Goal: Obtain resource: Download file/media

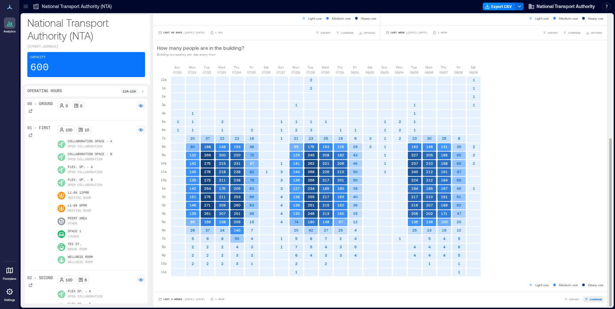
click at [590, 299] on span "COMPARE" at bounding box center [596, 300] width 13 height 4
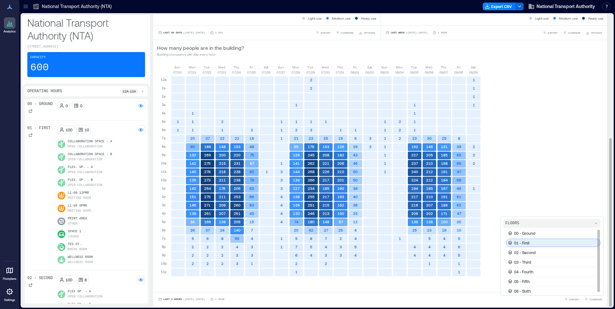
click at [534, 243] on div "01 - First" at bounding box center [553, 243] width 95 height 8
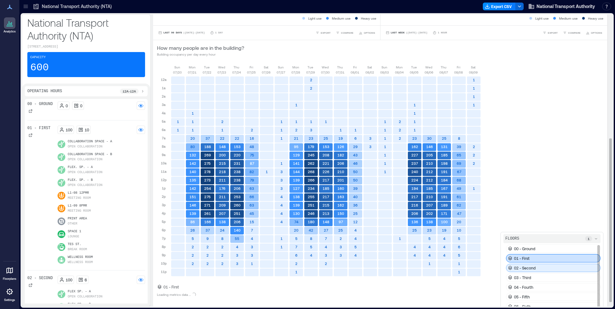
click at [530, 268] on p "02 - Second" at bounding box center [525, 268] width 22 height 5
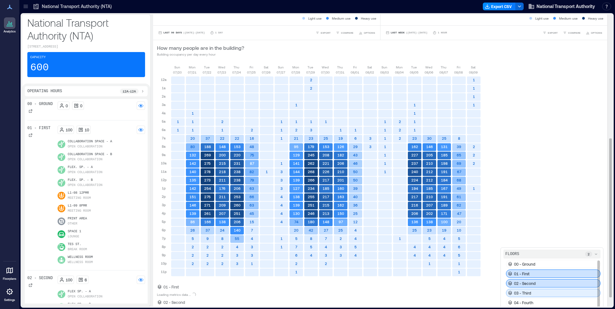
click at [526, 291] on p "03 - Third" at bounding box center [522, 293] width 17 height 5
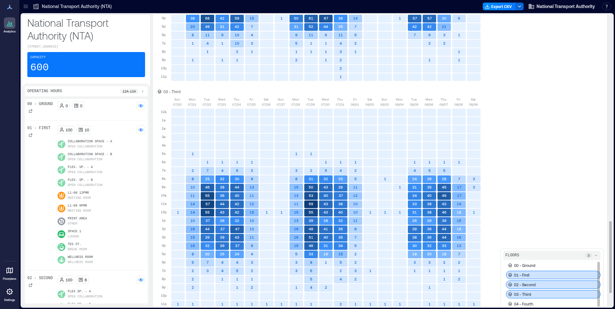
scroll to position [897, 0]
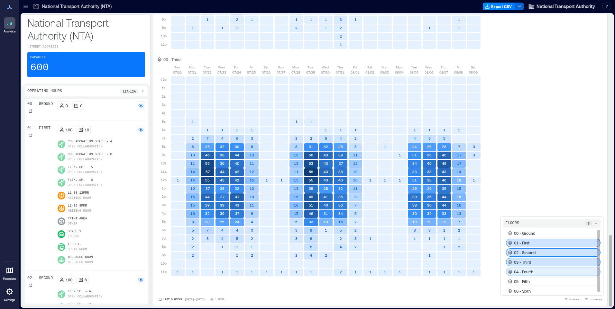
click at [522, 272] on p "04 - Fourth" at bounding box center [523, 272] width 19 height 5
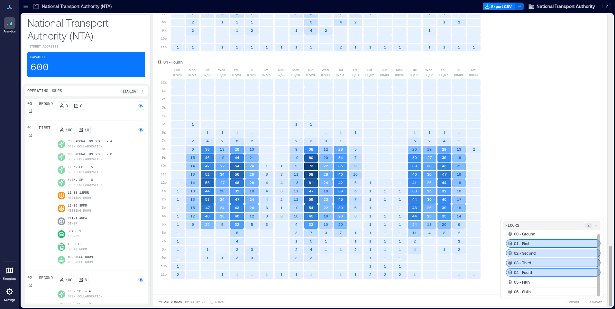
scroll to position [1125, 0]
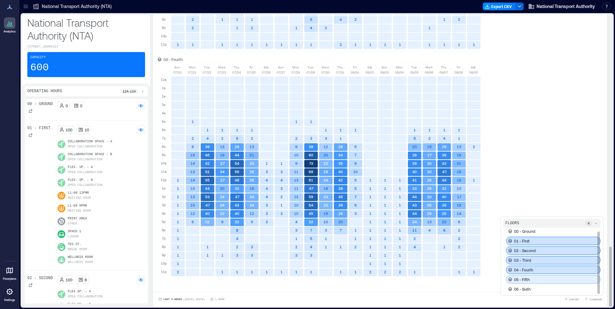
click at [530, 281] on div "05 - Fifth" at bounding box center [553, 280] width 95 height 8
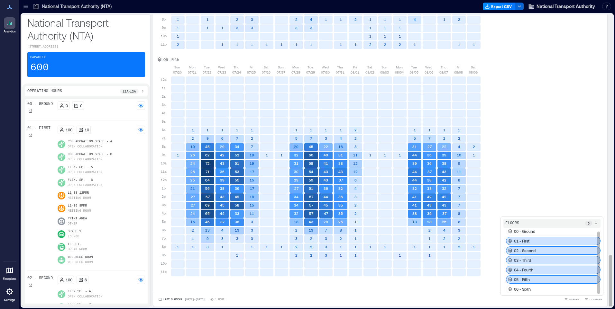
scroll to position [1, 0]
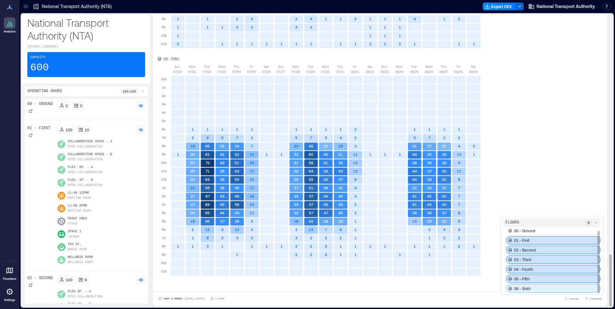
click at [524, 287] on p "06 - Sixth" at bounding box center [522, 288] width 17 height 5
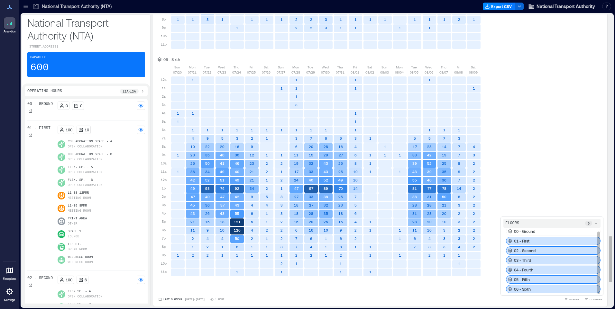
scroll to position [0, 0]
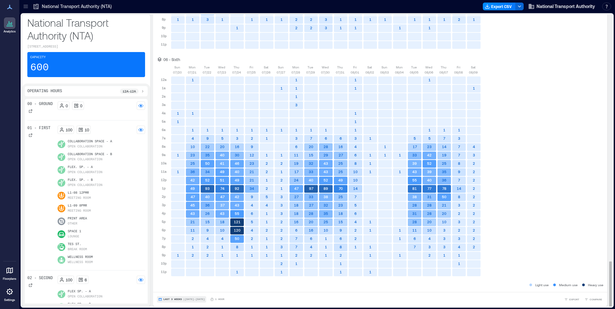
click at [181, 298] on button "Last 3 Weeks | [DATE] - [DATE]" at bounding box center [181, 300] width 49 height 6
click at [171, 286] on span "Custom" at bounding box center [170, 288] width 14 height 5
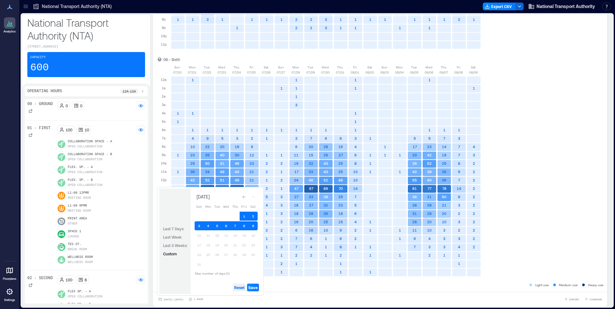
click at [239, 288] on span "Reset" at bounding box center [239, 287] width 10 height 5
click at [208, 226] on button "4" at bounding box center [208, 226] width 9 height 9
click at [200, 236] on button "10" at bounding box center [199, 235] width 9 height 9
click at [253, 288] on span "Save" at bounding box center [252, 287] width 9 height 5
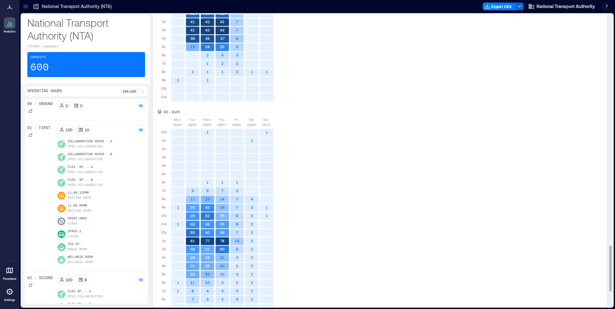
scroll to position [1580, 0]
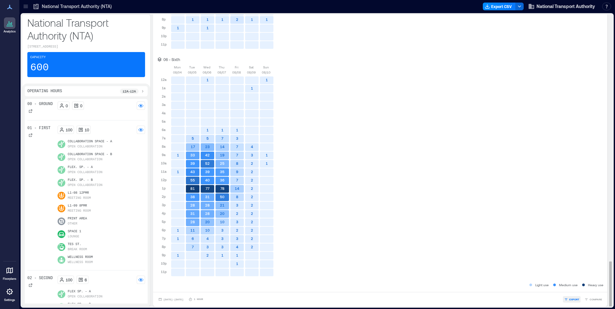
click at [569, 301] on span "EXPORT" at bounding box center [574, 300] width 10 height 4
click at [183, 300] on span "[DATE] - [DATE]" at bounding box center [173, 300] width 20 height 3
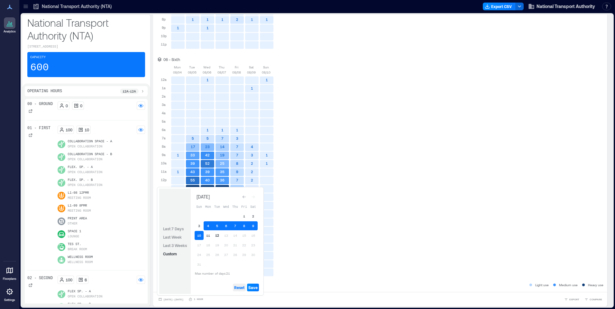
click at [238, 287] on span "Reset" at bounding box center [239, 287] width 10 height 5
click at [198, 227] on button "3" at bounding box center [199, 226] width 9 height 9
click at [253, 224] on button "9" at bounding box center [253, 226] width 9 height 9
click at [252, 287] on span "Save" at bounding box center [252, 287] width 9 height 5
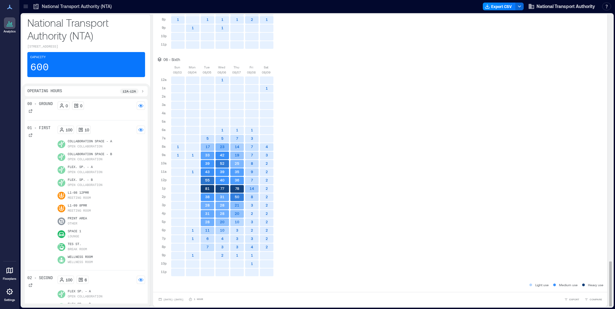
scroll to position [1, 0]
click at [569, 299] on span "EXPORT" at bounding box center [574, 299] width 10 height 4
click at [566, 290] on icon "button" at bounding box center [566, 290] width 4 height 4
click at [570, 283] on span "IMAGE" at bounding box center [572, 282] width 8 height 4
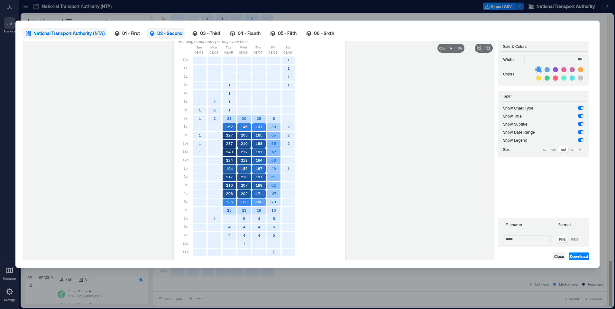
drag, startPoint x: 129, startPoint y: 33, endPoint x: 170, endPoint y: 32, distance: 40.9
click at [129, 33] on span "01 - First" at bounding box center [131, 33] width 18 height 6
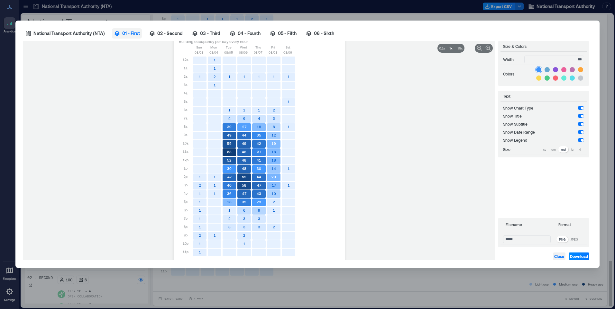
click at [560, 258] on span "Close" at bounding box center [559, 256] width 10 height 5
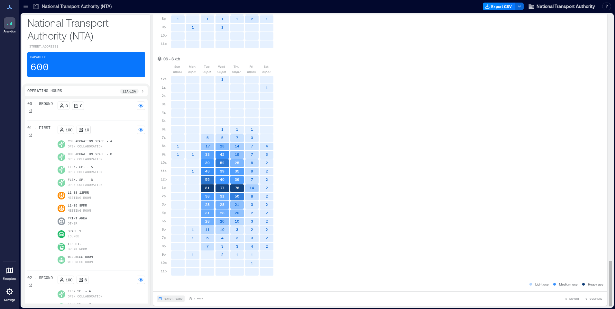
click at [168, 298] on span "[DATE] - [DATE]" at bounding box center [173, 299] width 20 height 3
click at [570, 298] on span "EXPORT" at bounding box center [574, 299] width 10 height 4
click at [566, 290] on icon "button" at bounding box center [566, 289] width 3 height 3
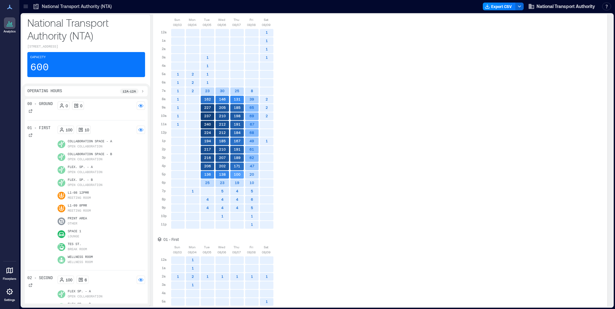
scroll to position [0, 0]
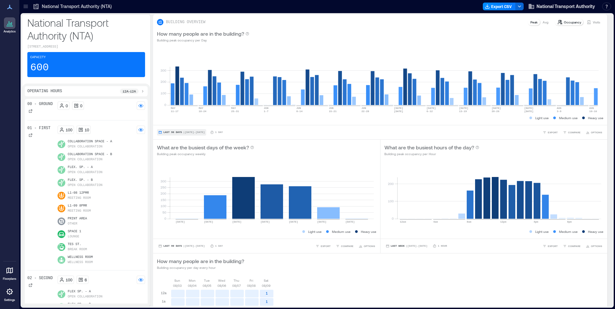
click at [171, 130] on button "Last 90 Days | [DATE] - [DATE]" at bounding box center [181, 132] width 49 height 6
click at [174, 118] on span "Custom" at bounding box center [170, 120] width 14 height 5
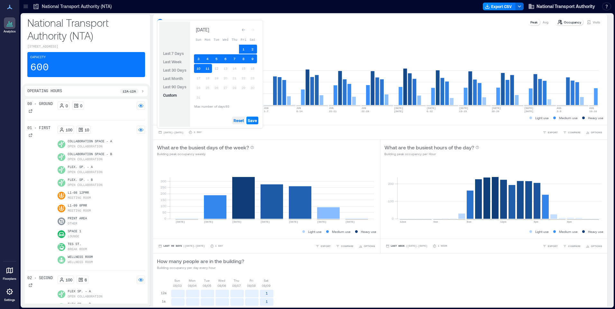
click at [243, 120] on span "Reset" at bounding box center [239, 120] width 10 height 5
click at [197, 57] on button "3" at bounding box center [198, 58] width 9 height 9
click at [252, 58] on button "9" at bounding box center [252, 58] width 9 height 9
click at [254, 121] on span "Save" at bounding box center [252, 120] width 9 height 5
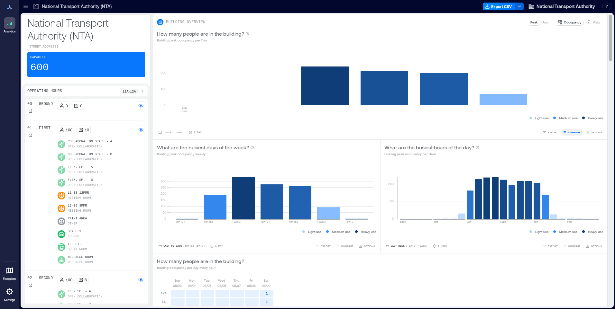
click at [568, 131] on span "COMPARE" at bounding box center [574, 133] width 13 height 4
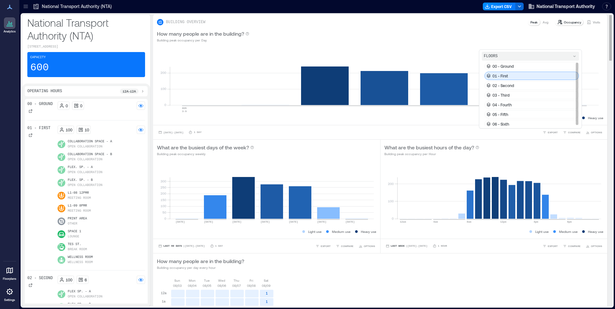
click at [519, 77] on div "01 - First" at bounding box center [531, 76] width 95 height 8
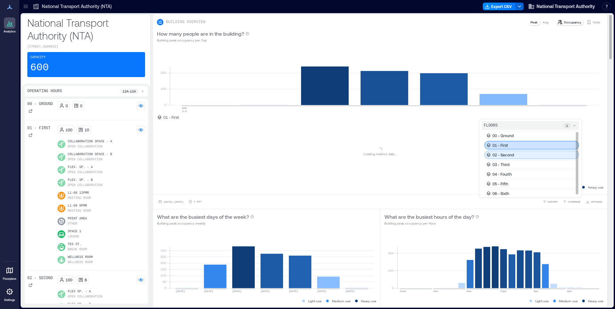
click at [518, 156] on div "02 - Second" at bounding box center [531, 155] width 95 height 8
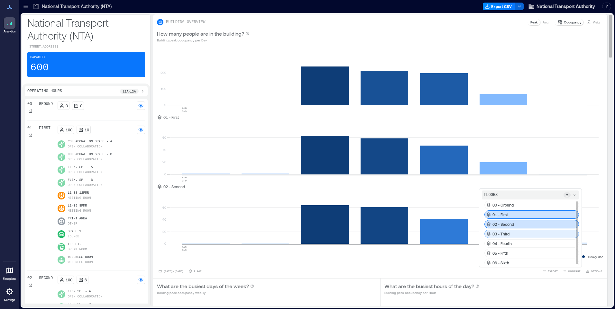
click at [515, 234] on div "03 - Third" at bounding box center [531, 234] width 95 height 8
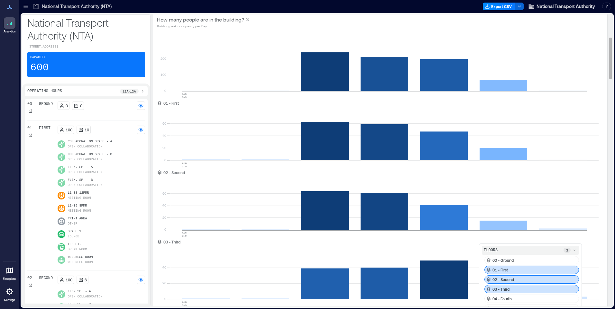
scroll to position [161, 0]
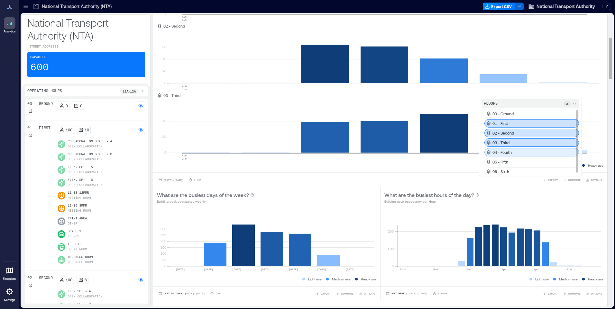
click at [496, 151] on p "04 - Fourth" at bounding box center [501, 152] width 19 height 5
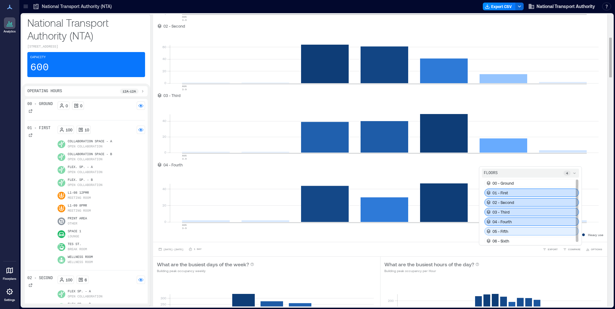
click at [504, 231] on div "05 - Fifth" at bounding box center [531, 231] width 95 height 8
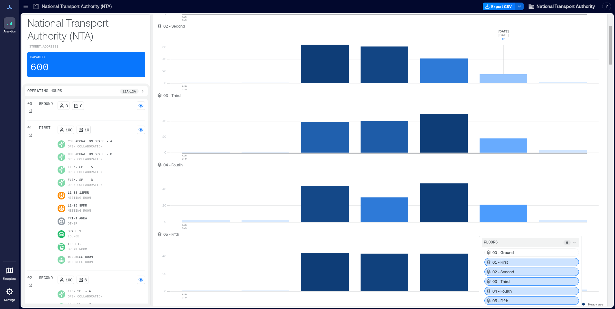
scroll to position [0, 0]
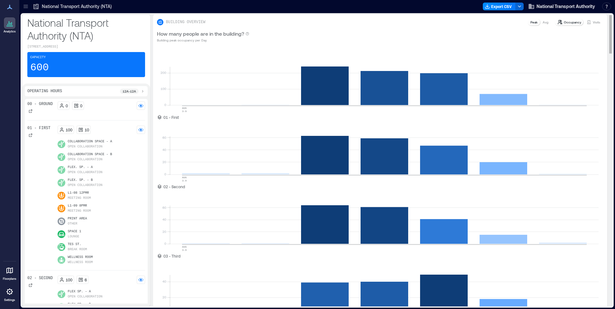
click at [543, 21] on p "Avg" at bounding box center [546, 22] width 6 height 5
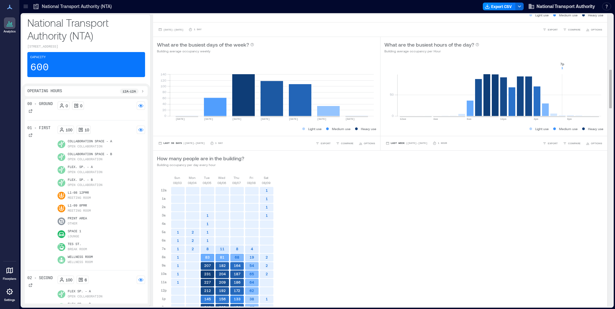
scroll to position [354, 0]
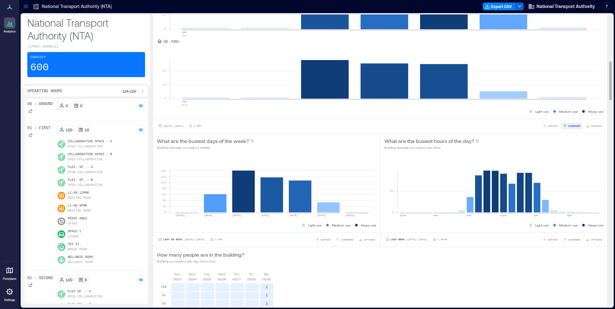
click at [571, 126] on span "COMPARE" at bounding box center [574, 126] width 13 height 4
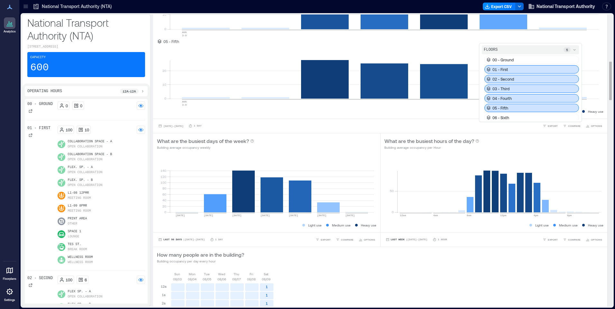
click at [533, 118] on div "06 - Sixth" at bounding box center [531, 118] width 95 height 8
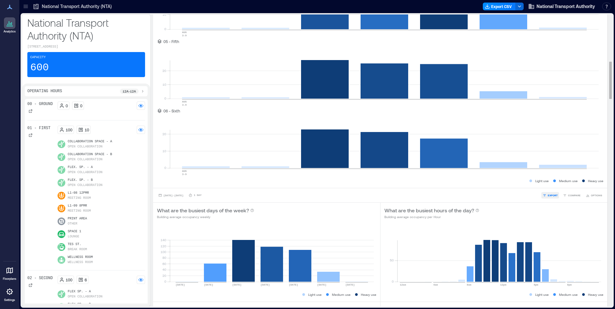
click at [548, 194] on span "EXPORT" at bounding box center [553, 196] width 10 height 4
click at [548, 187] on span "CSV" at bounding box center [550, 186] width 5 height 4
